Goal: Task Accomplishment & Management: Complete application form

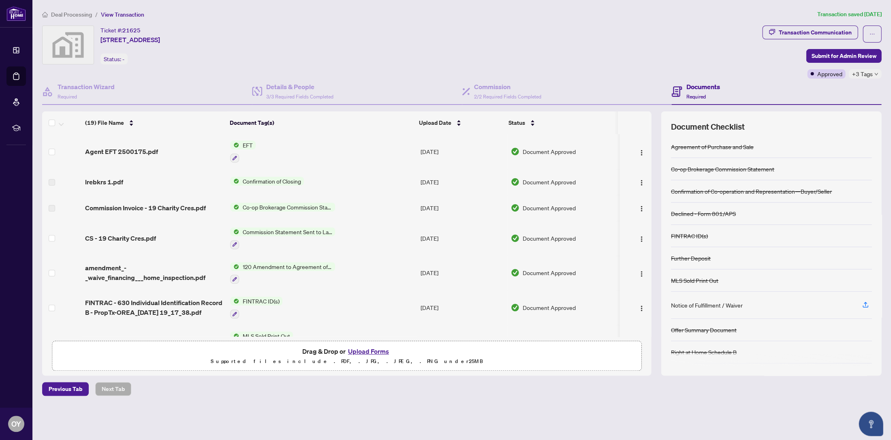
click at [61, 11] on span "Deal Processing" at bounding box center [71, 14] width 41 height 7
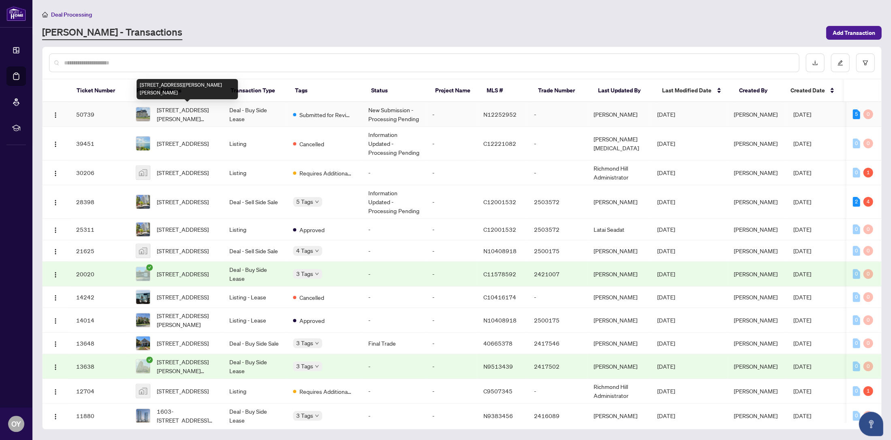
click at [174, 111] on span "[STREET_ADDRESS][PERSON_NAME][PERSON_NAME]" at bounding box center [187, 114] width 60 height 18
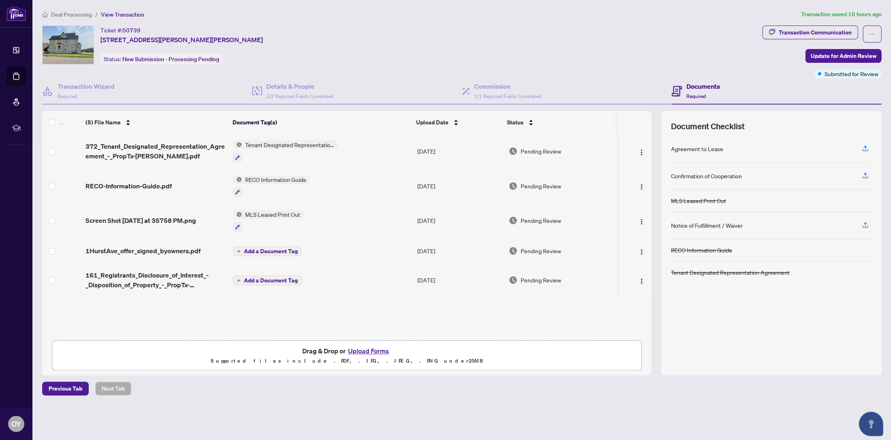
click at [371, 352] on button "Upload Forms" at bounding box center [369, 351] width 46 height 11
click at [366, 349] on button "Upload Forms" at bounding box center [369, 351] width 46 height 11
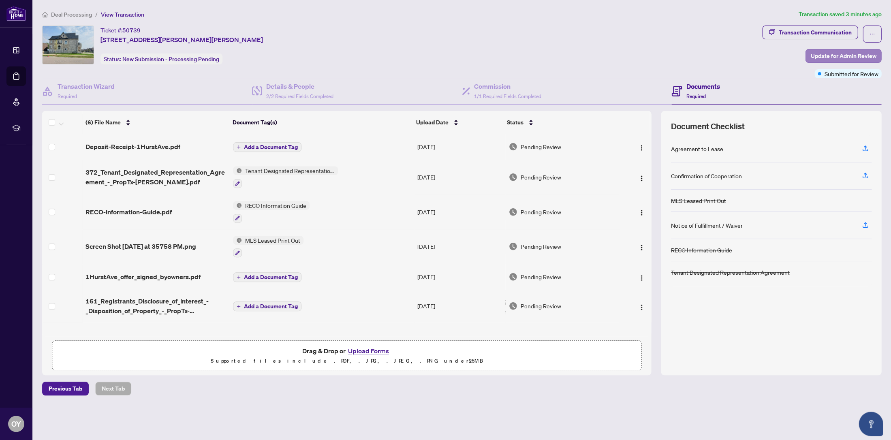
click at [819, 55] on span "Update for Admin Review" at bounding box center [844, 55] width 66 height 13
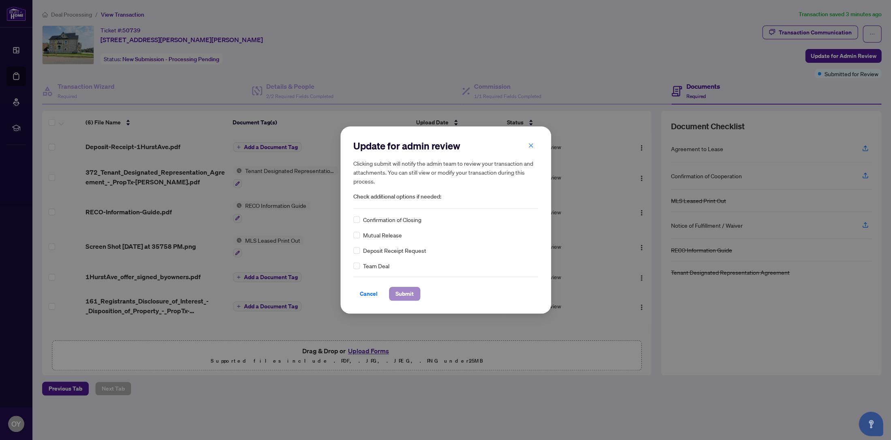
click at [408, 294] on span "Submit" at bounding box center [405, 293] width 18 height 13
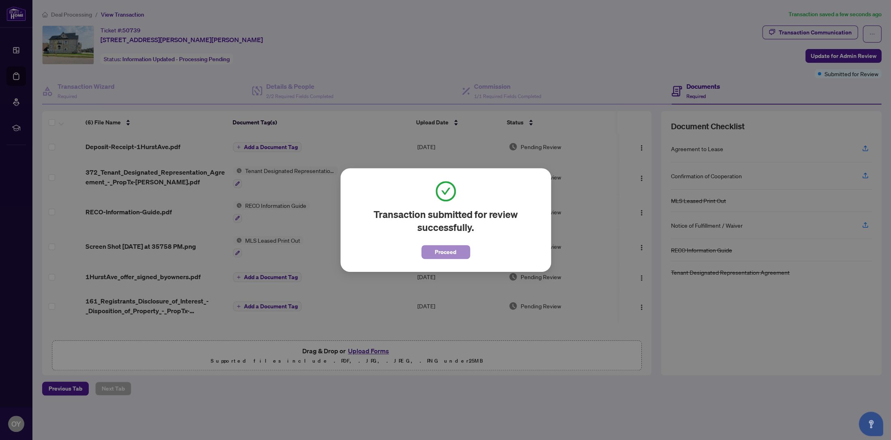
click at [453, 250] on span "Proceed" at bounding box center [445, 252] width 21 height 13
